Goal: Task Accomplishment & Management: Use online tool/utility

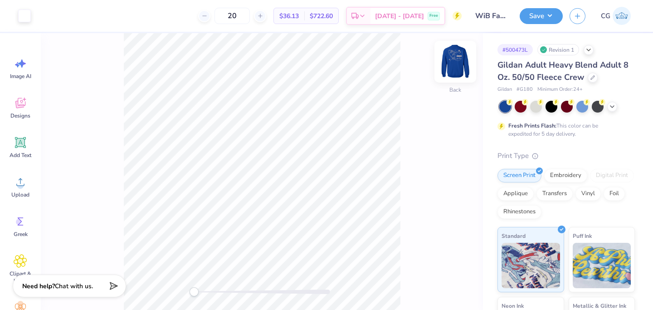
click at [455, 60] on img at bounding box center [455, 62] width 36 height 36
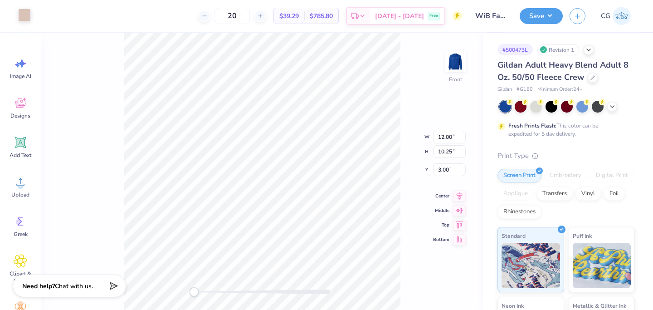
click at [22, 17] on div at bounding box center [24, 15] width 13 height 13
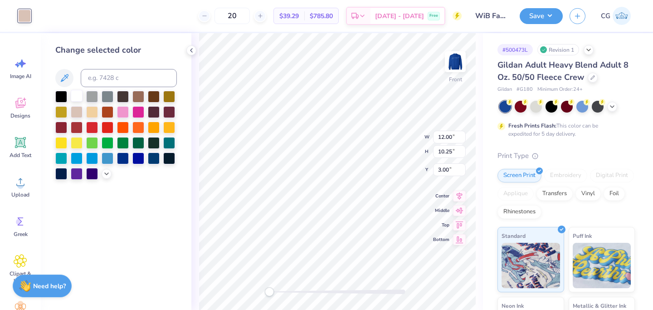
click at [75, 99] on div at bounding box center [77, 96] width 12 height 12
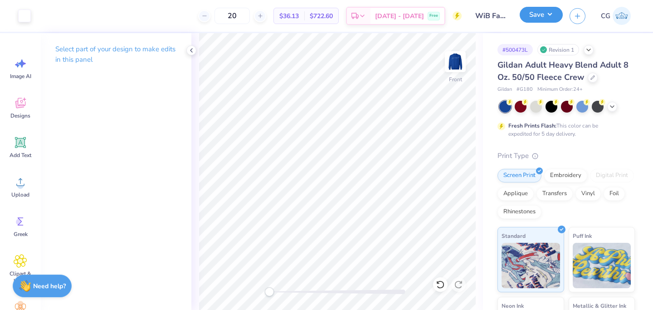
click at [539, 18] on button "Save" at bounding box center [541, 15] width 43 height 16
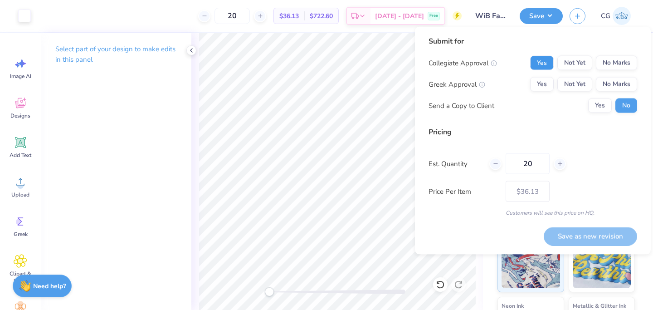
click at [544, 65] on button "Yes" at bounding box center [542, 63] width 24 height 15
click at [618, 84] on button "No Marks" at bounding box center [616, 84] width 41 height 15
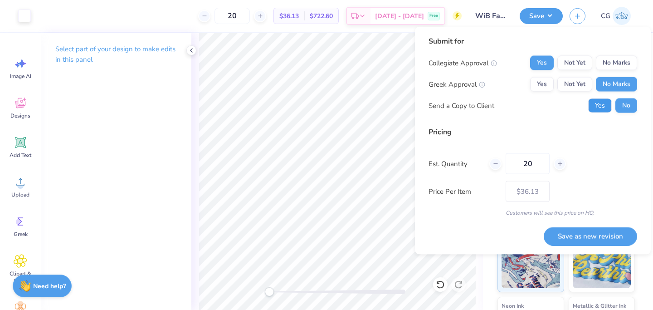
click at [597, 108] on button "Yes" at bounding box center [600, 105] width 24 height 15
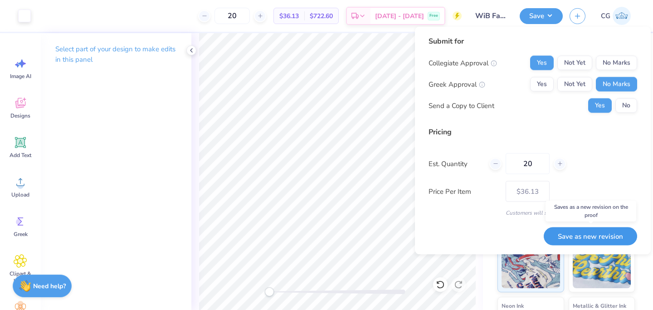
click at [587, 234] on button "Save as new revision" at bounding box center [590, 236] width 93 height 19
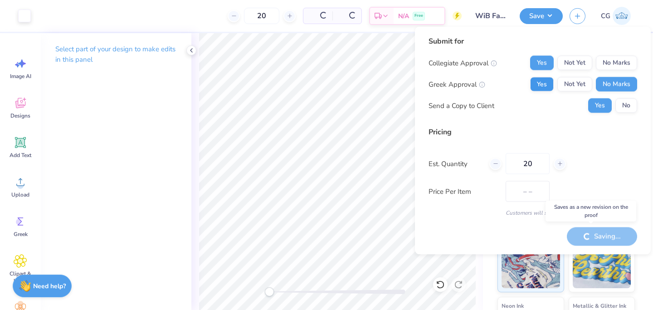
type input "$36.13"
